Goal: Task Accomplishment & Management: Use online tool/utility

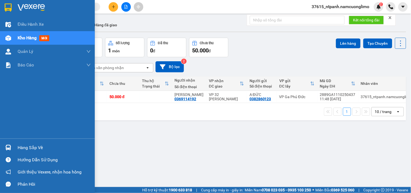
click at [3, 11] on div at bounding box center [47, 9] width 95 height 18
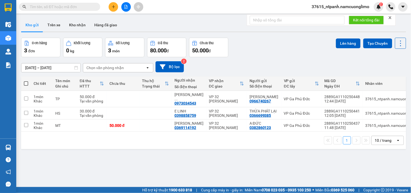
click at [27, 83] on span at bounding box center [26, 83] width 4 height 4
click at [26, 81] on input "checkbox" at bounding box center [26, 81] width 0 height 0
checkbox input "true"
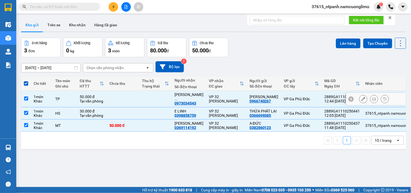
click at [25, 97] on input "checkbox" at bounding box center [26, 98] width 4 height 4
checkbox input "false"
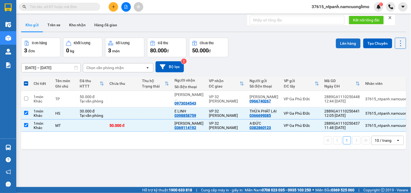
click at [336, 39] on button "Lên hàng" at bounding box center [348, 43] width 25 height 10
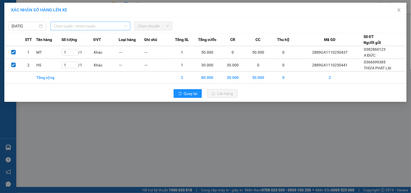
click at [80, 26] on span "Chọn tuyến - nhóm tuyến" at bounding box center [90, 26] width 73 height 8
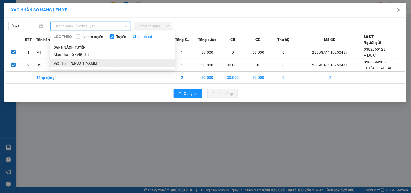
click at [70, 64] on li "Việt Trì - [PERSON_NAME]" at bounding box center [112, 63] width 125 height 9
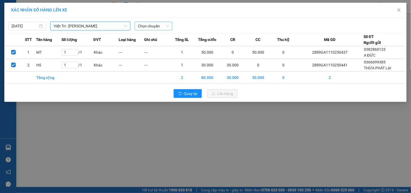
click at [156, 28] on span "Chọn chuyến" at bounding box center [153, 26] width 31 height 8
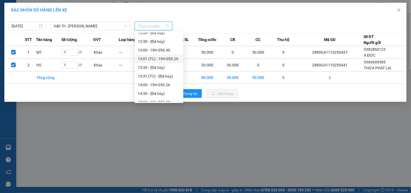
scroll to position [150, 0]
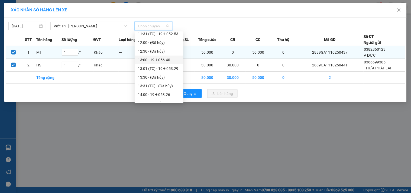
click at [169, 59] on div "13:00 - 19H-056.40" at bounding box center [159, 60] width 42 height 6
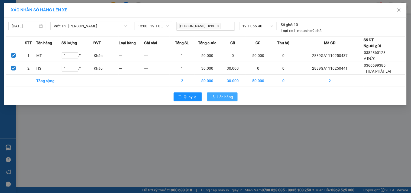
click at [227, 98] on span "Lên hàng" at bounding box center [226, 97] width 16 height 6
